Goal: Feedback & Contribution: Submit feedback/report problem

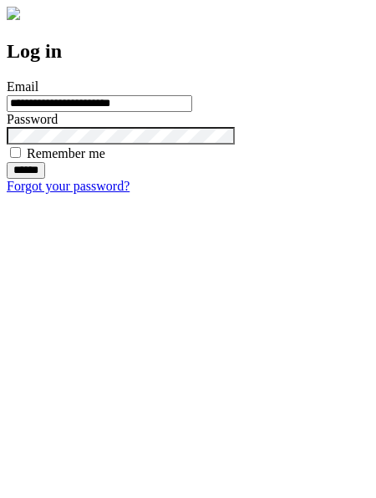
type input "**********"
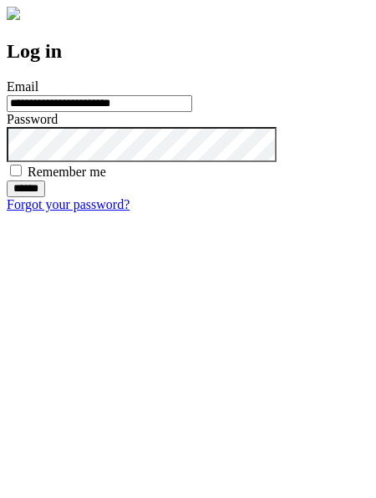
click at [45, 197] on input "******" at bounding box center [26, 188] width 38 height 17
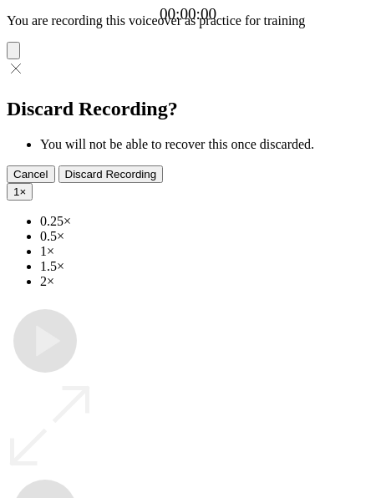
type input "**********"
